Goal: Information Seeking & Learning: Learn about a topic

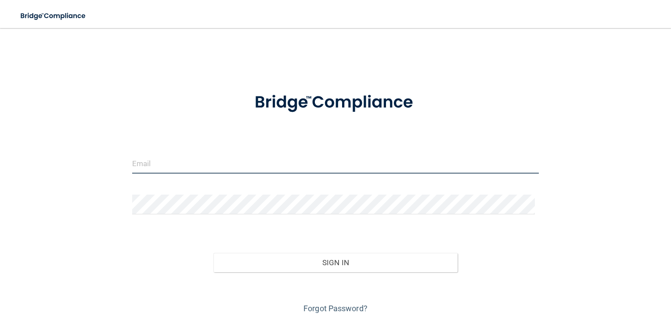
click at [151, 159] on input "email" at bounding box center [335, 164] width 407 height 20
type input "[PERSON_NAME][EMAIL_ADDRESS][PERSON_NAME][DOMAIN_NAME]"
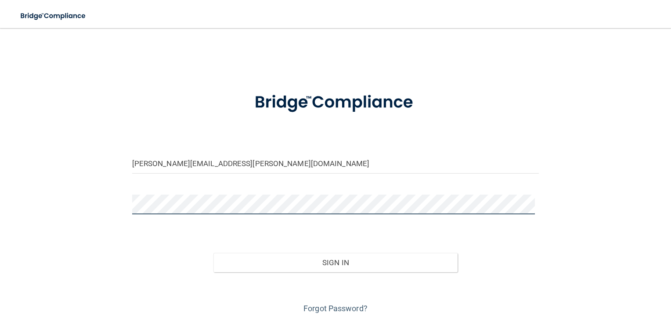
click at [213, 253] on button "Sign In" at bounding box center [335, 262] width 244 height 19
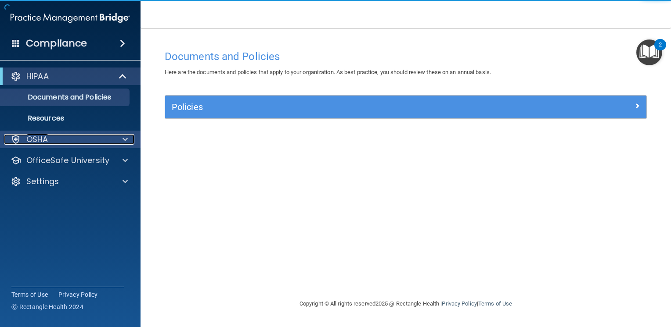
click at [114, 140] on div at bounding box center [124, 139] width 22 height 11
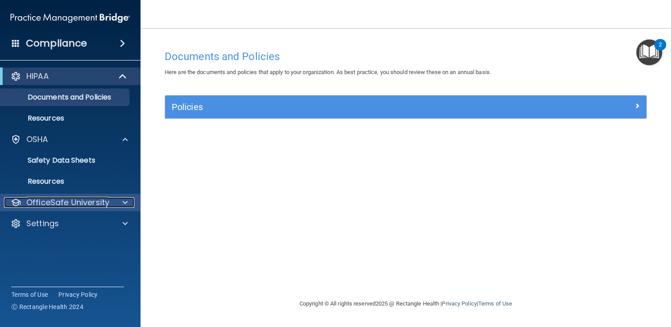
click at [119, 203] on div at bounding box center [124, 202] width 22 height 11
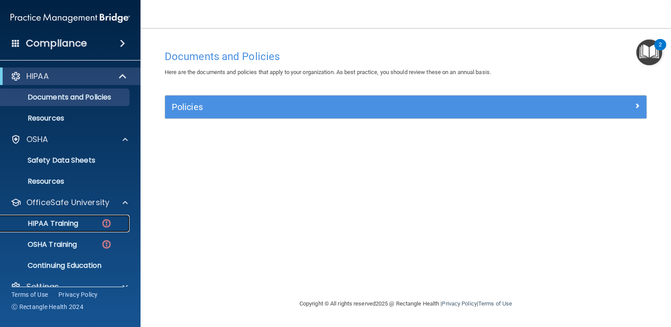
click at [85, 221] on div "HIPAA Training" at bounding box center [66, 223] width 120 height 9
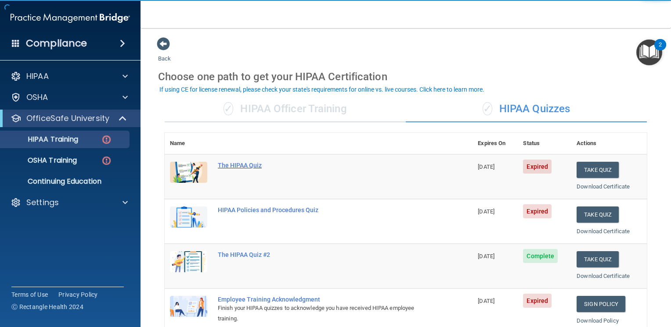
click at [245, 163] on div "The HIPAA Quiz" at bounding box center [323, 165] width 211 height 7
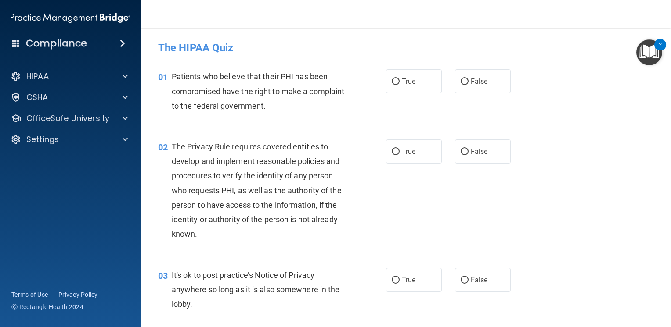
click at [587, 168] on div "02 The Privacy Rule requires covered entities to develop and implement reasonab…" at bounding box center [405, 193] width 508 height 129
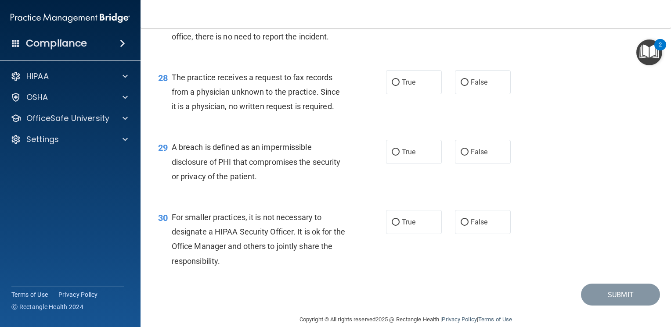
scroll to position [2094, 0]
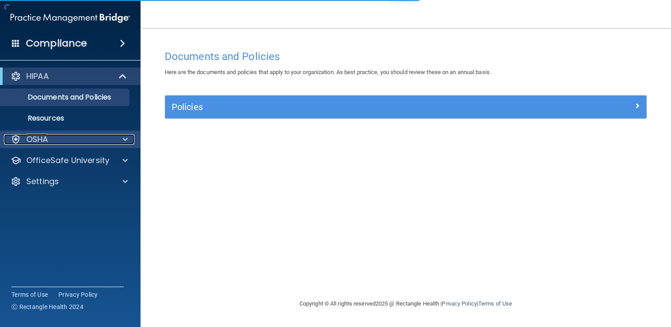
click at [126, 140] on span at bounding box center [124, 139] width 5 height 11
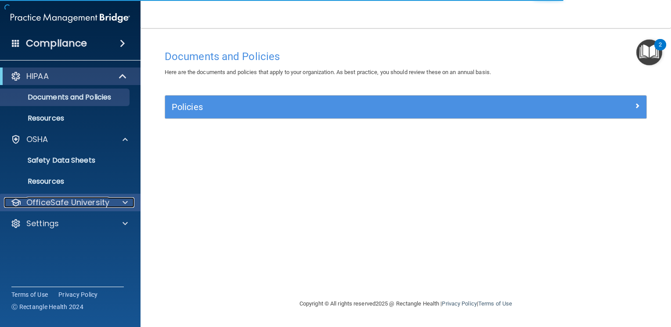
click at [106, 197] on p "OfficeSafe University" at bounding box center [67, 202] width 83 height 11
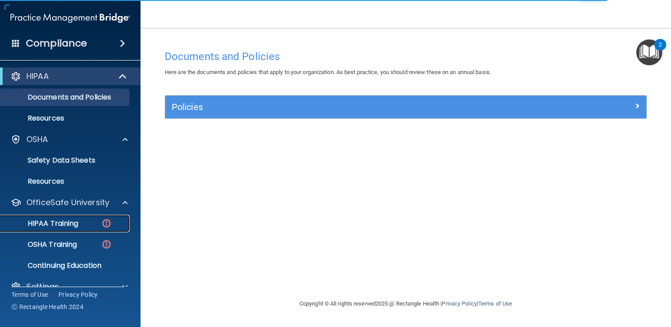
click at [80, 220] on div "HIPAA Training" at bounding box center [66, 223] width 120 height 9
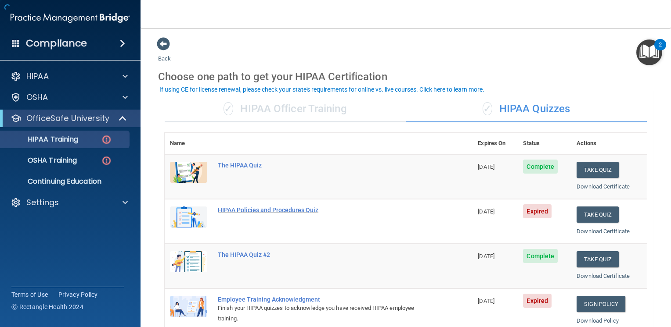
click at [266, 209] on div "HIPAA Policies and Procedures Quiz" at bounding box center [323, 210] width 211 height 7
